Goal: Task Accomplishment & Management: Manage account settings

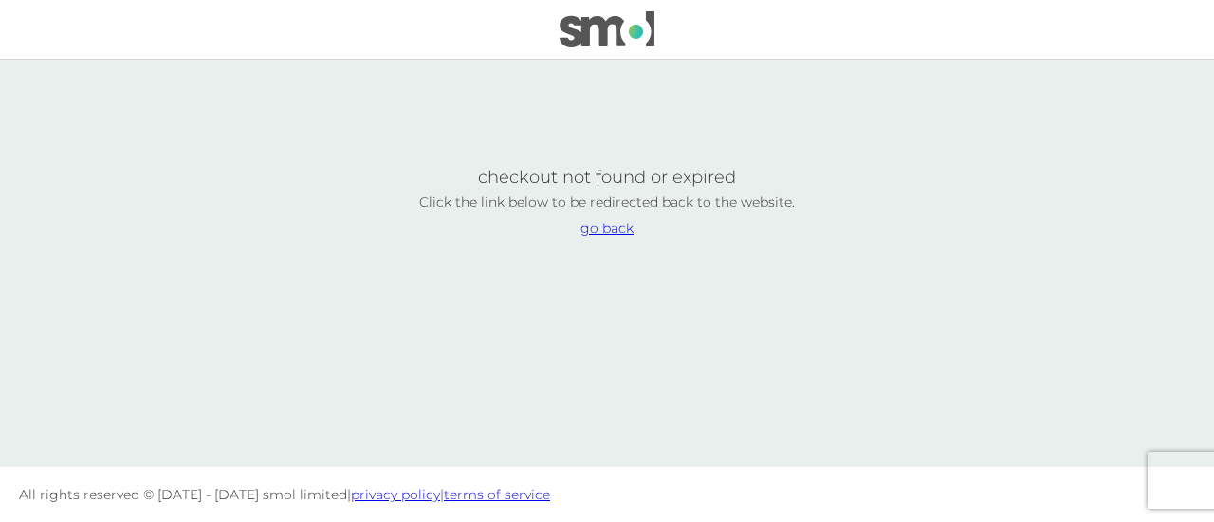
click at [607, 230] on link "go back" at bounding box center [606, 228] width 53 height 13
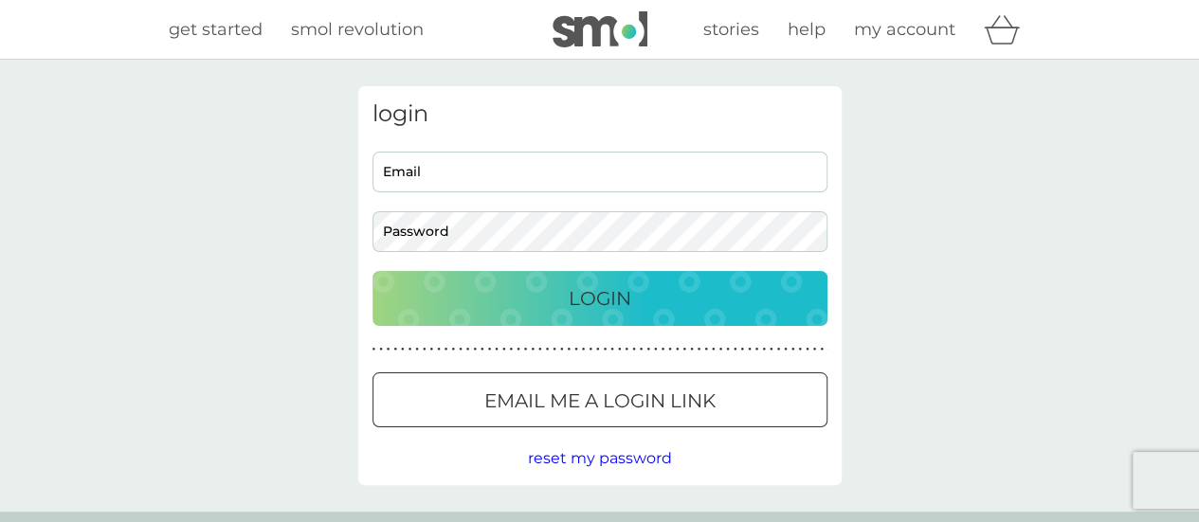
type input "jenniferltaylor@hotmail.co.uk"
click at [474, 295] on div "Login" at bounding box center [600, 298] width 417 height 30
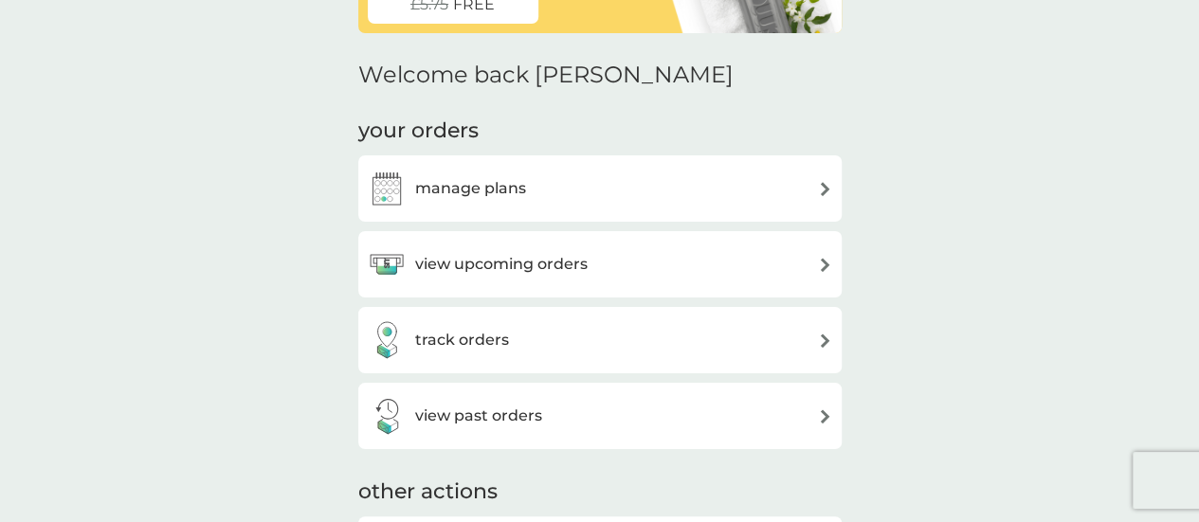
scroll to position [284, 0]
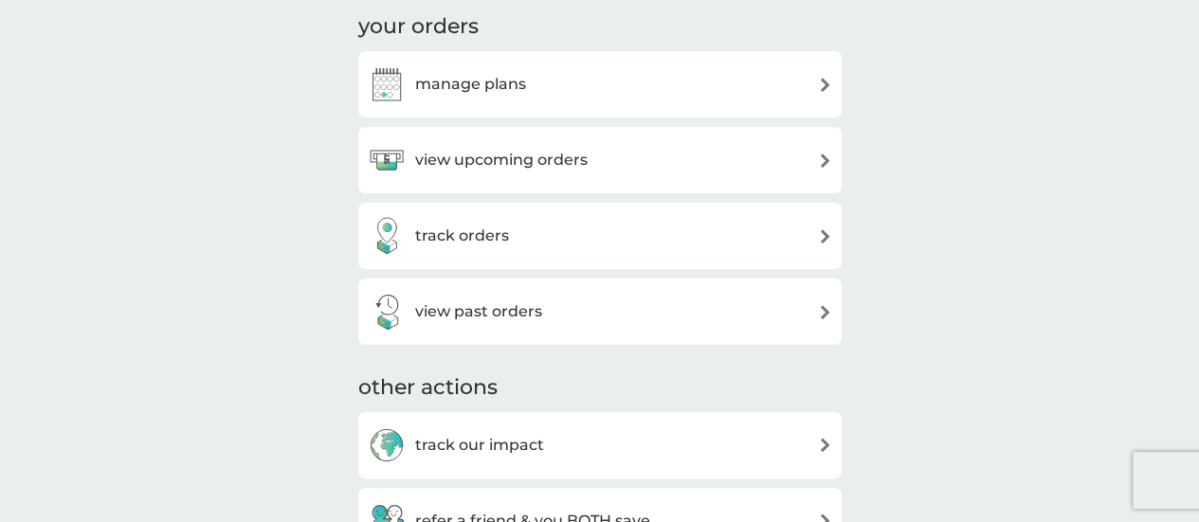
click at [457, 82] on h3 "manage plans" at bounding box center [470, 84] width 111 height 25
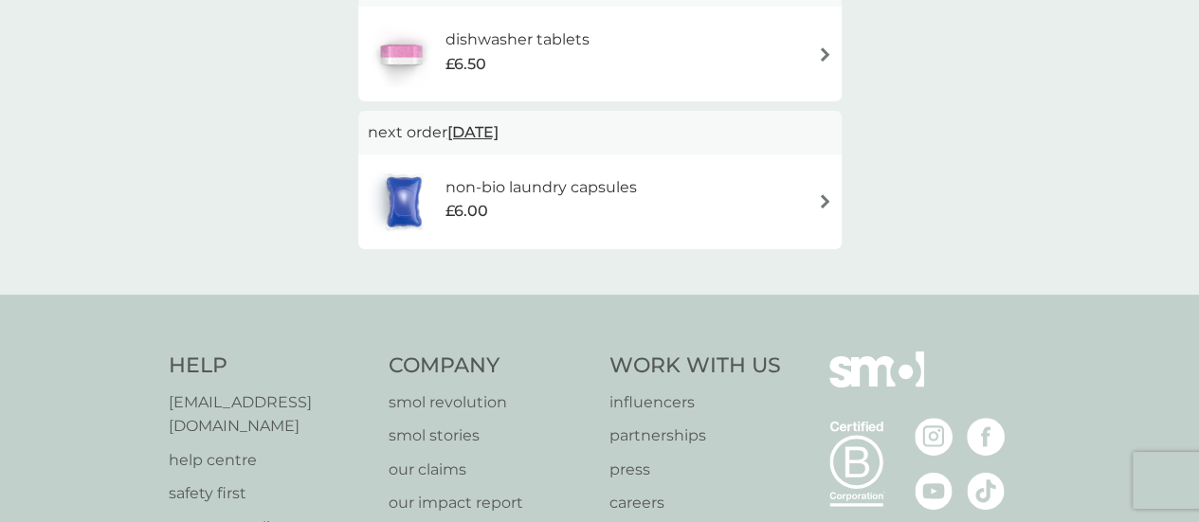
scroll to position [190, 0]
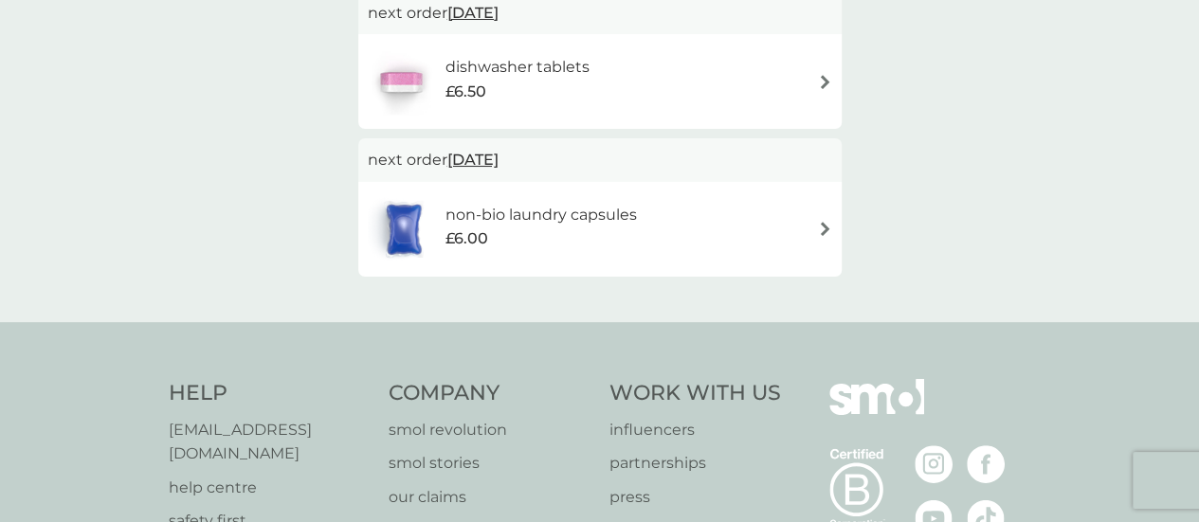
click at [810, 78] on div "dishwasher tablets £6.50" at bounding box center [600, 81] width 465 height 66
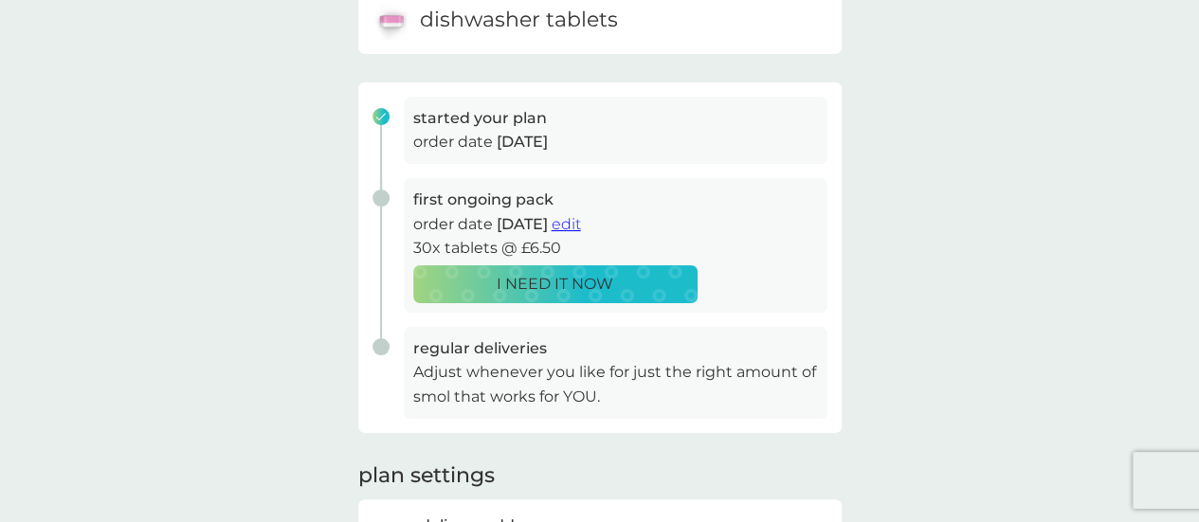
scroll to position [190, 0]
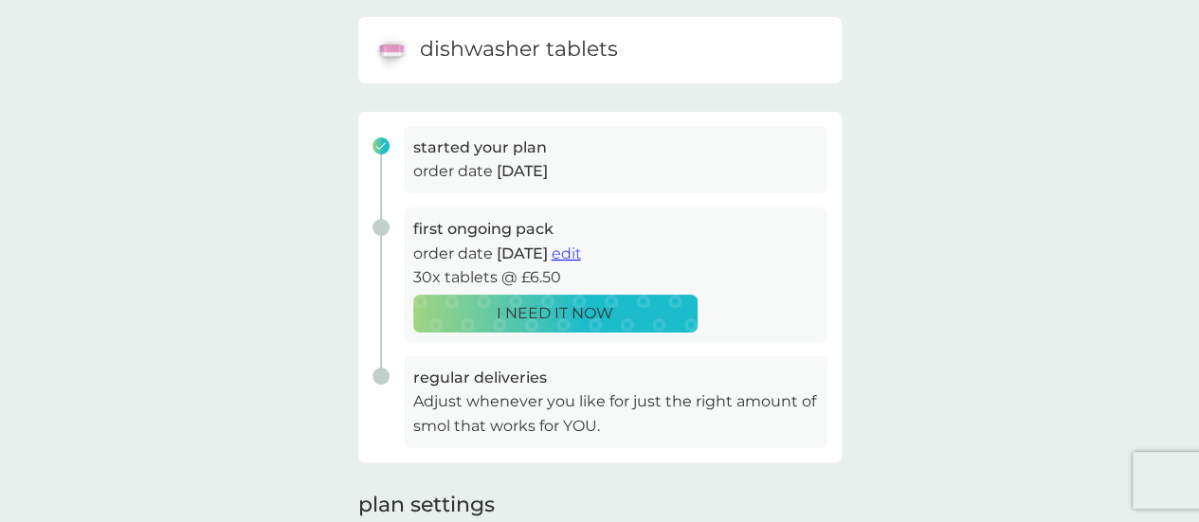
click at [581, 253] on span "edit" at bounding box center [566, 254] width 29 height 18
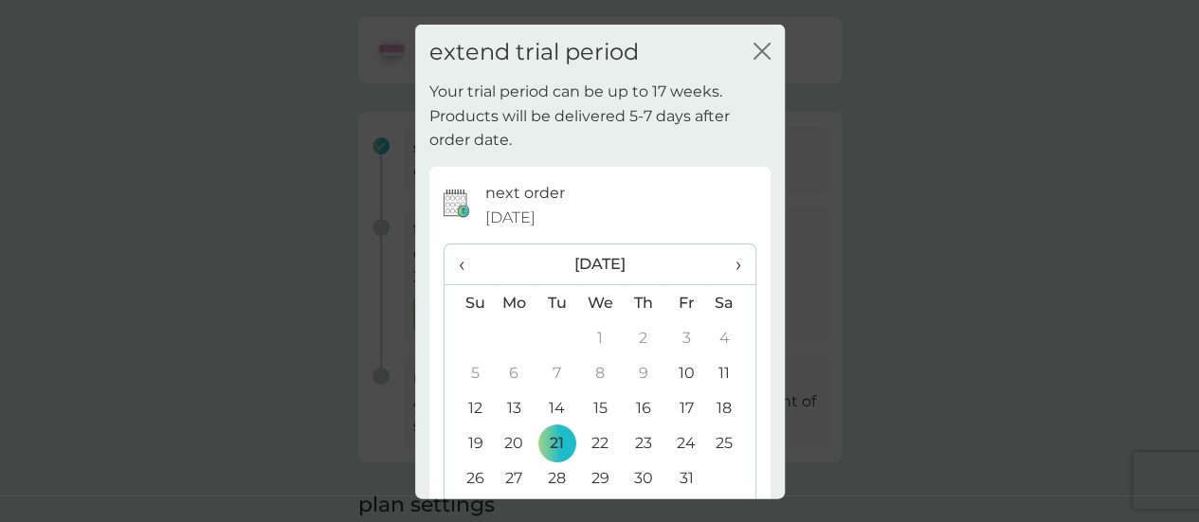
click at [722, 259] on span "›" at bounding box center [731, 265] width 19 height 40
click at [722, 265] on span "›" at bounding box center [731, 265] width 19 height 40
click at [552, 333] on td "2" at bounding box center [557, 337] width 43 height 35
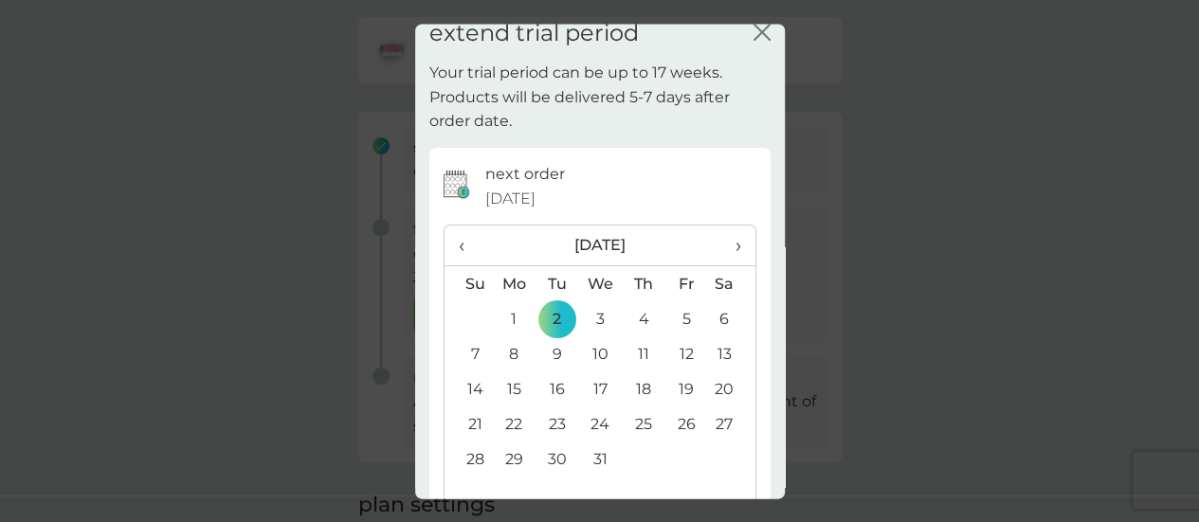
scroll to position [0, 0]
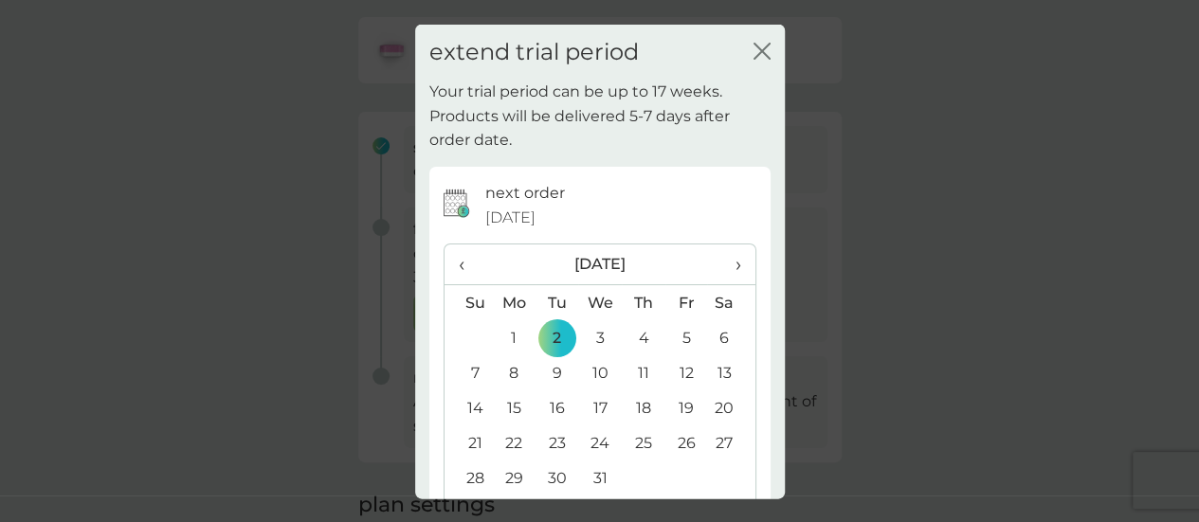
click at [755, 53] on icon "close" at bounding box center [759, 50] width 8 height 15
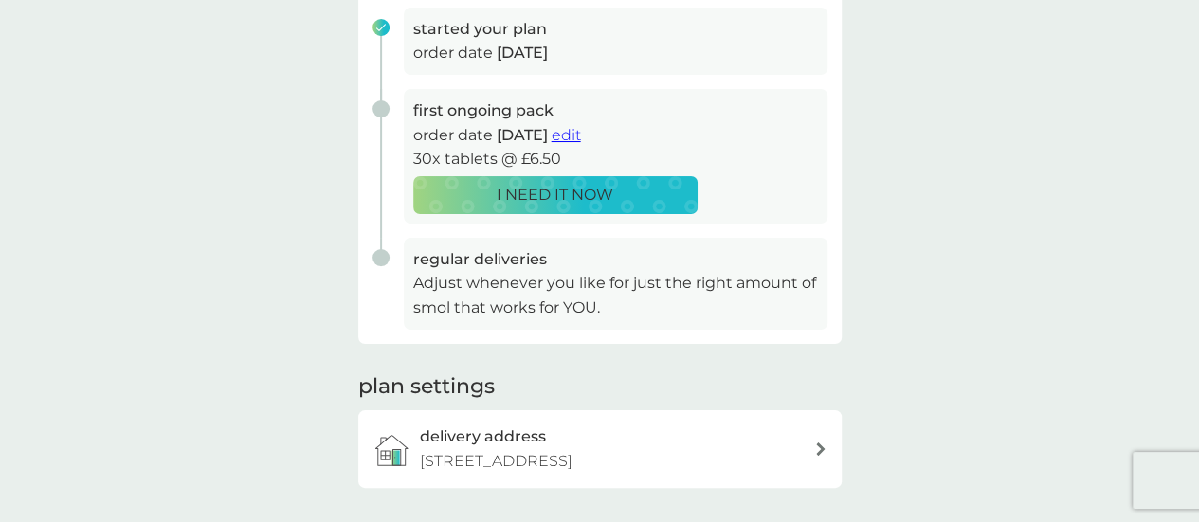
scroll to position [190, 0]
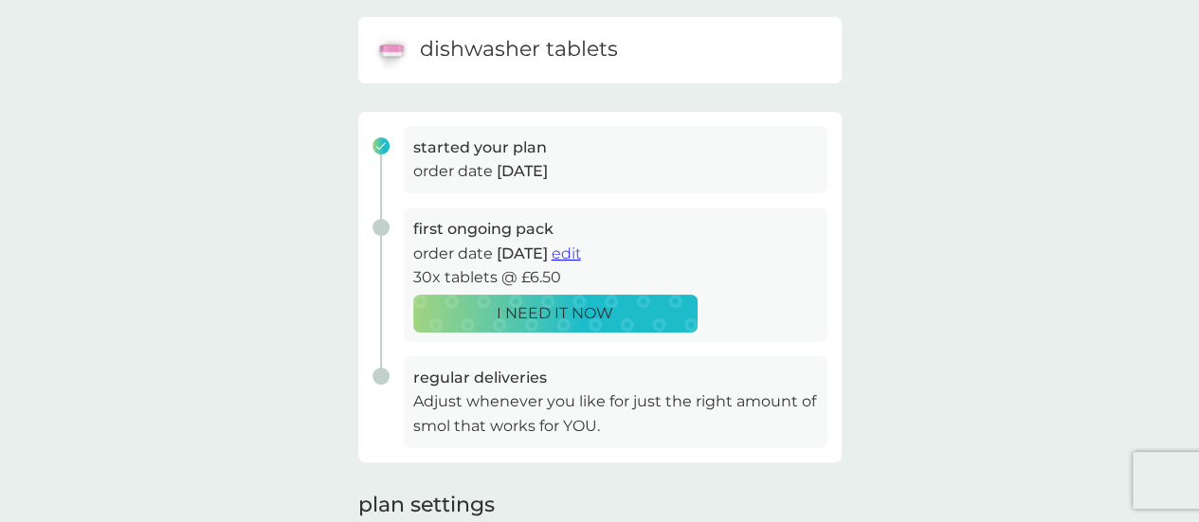
click at [581, 259] on span "edit" at bounding box center [566, 254] width 29 height 18
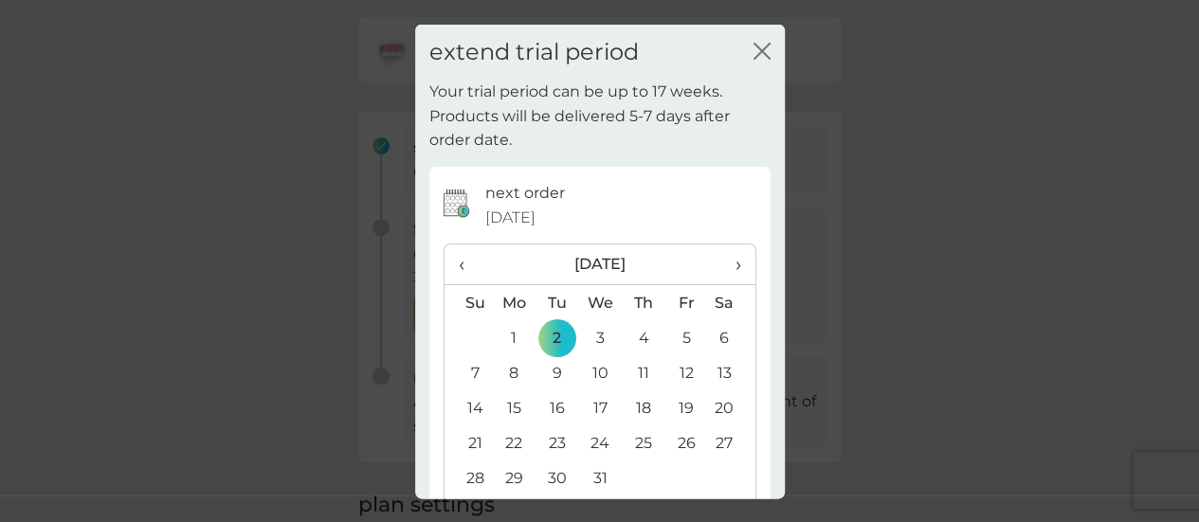
click at [462, 257] on span "‹" at bounding box center [469, 265] width 20 height 40
click at [666, 441] on td "21" at bounding box center [687, 443] width 43 height 35
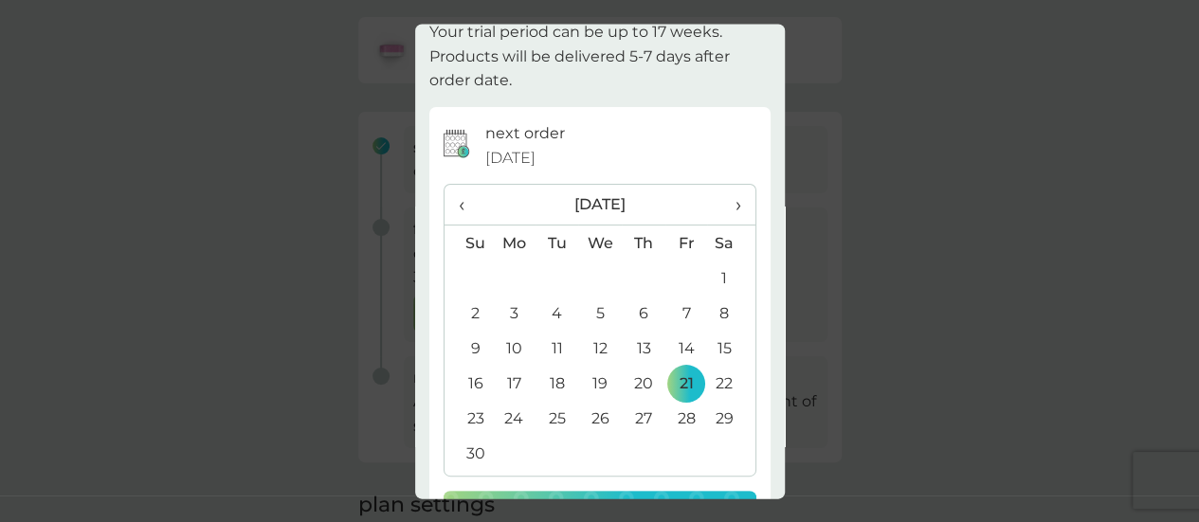
scroll to position [134, 0]
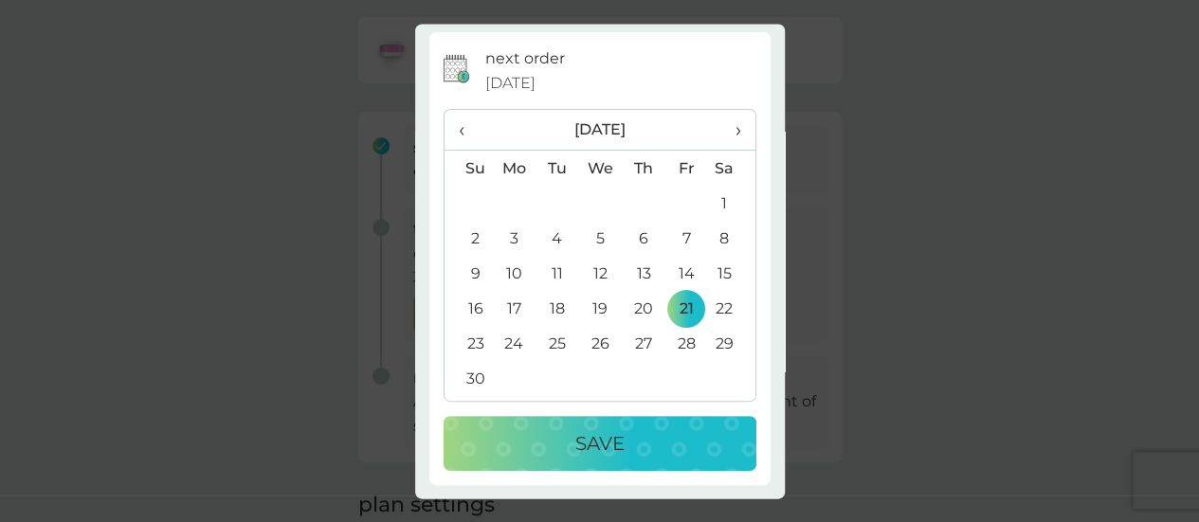
click at [599, 438] on p "Save" at bounding box center [600, 445] width 49 height 30
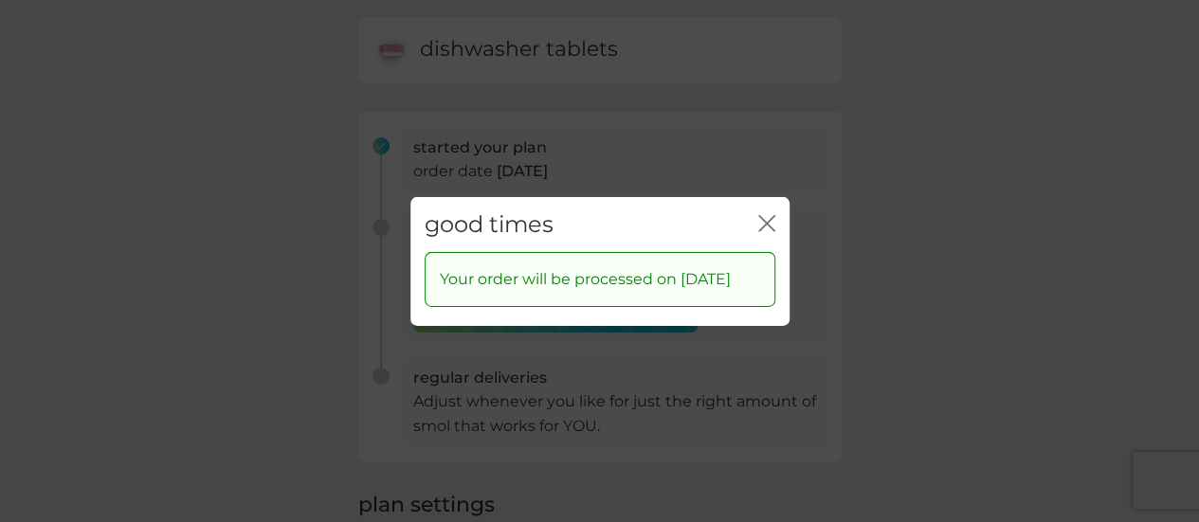
click at [764, 215] on icon "close" at bounding box center [763, 222] width 8 height 15
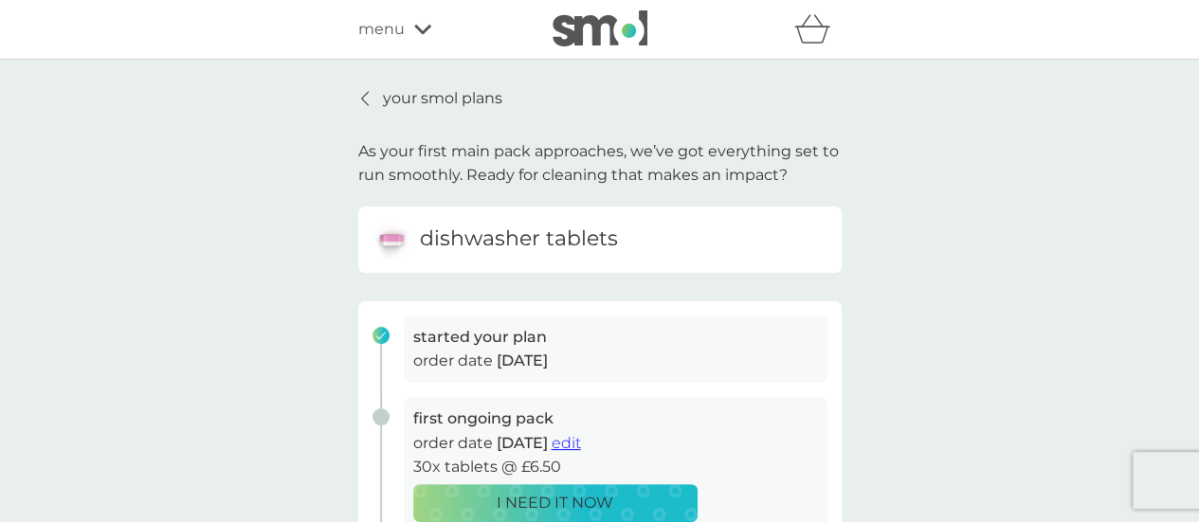
click at [370, 103] on div at bounding box center [365, 98] width 13 height 15
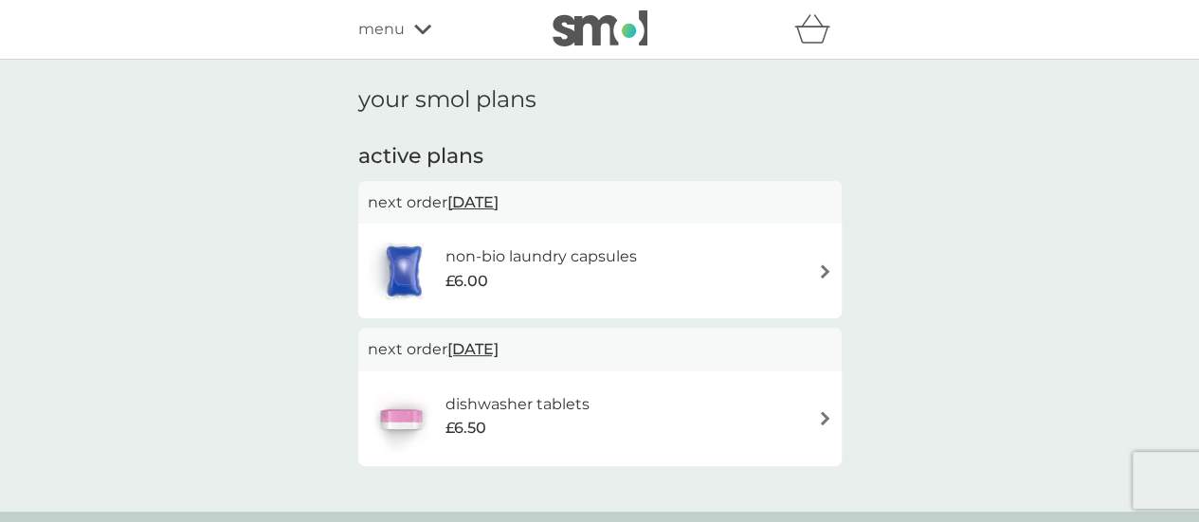
click at [819, 274] on img at bounding box center [825, 272] width 14 height 14
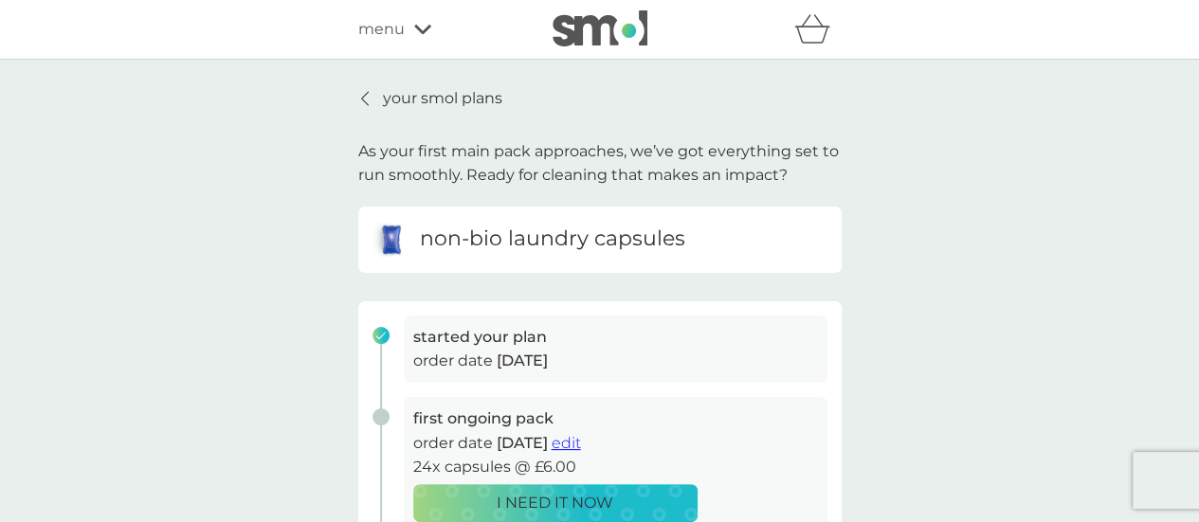
click at [364, 89] on link "your smol plans" at bounding box center [430, 98] width 144 height 25
